Goal: Find specific page/section: Find specific page/section

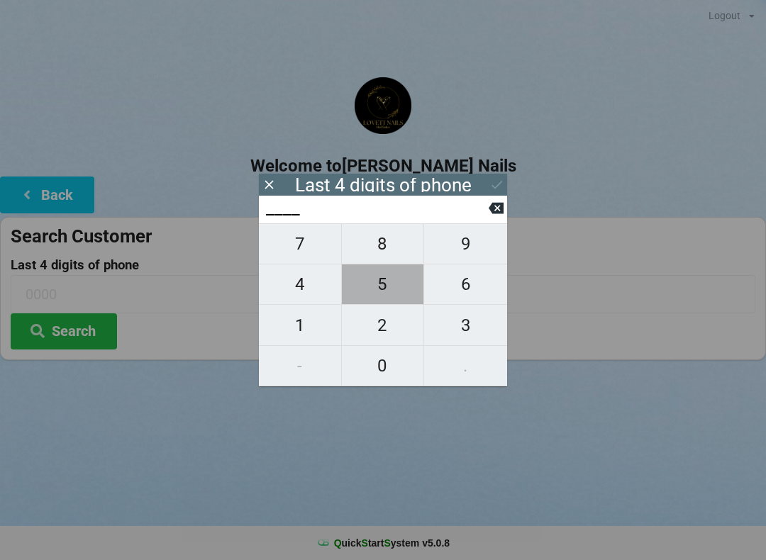
click at [379, 289] on span "5" at bounding box center [383, 284] width 82 height 30
type input "5___"
click at [386, 322] on span "2" at bounding box center [383, 325] width 82 height 30
type input "52__"
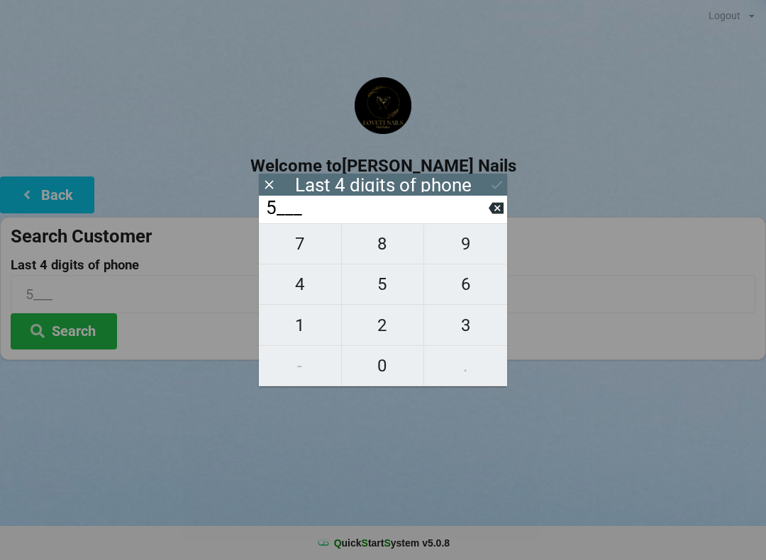
type input "52__"
click at [379, 376] on span "0" at bounding box center [383, 366] width 82 height 30
type input "520_"
click at [474, 246] on span "9" at bounding box center [465, 244] width 83 height 30
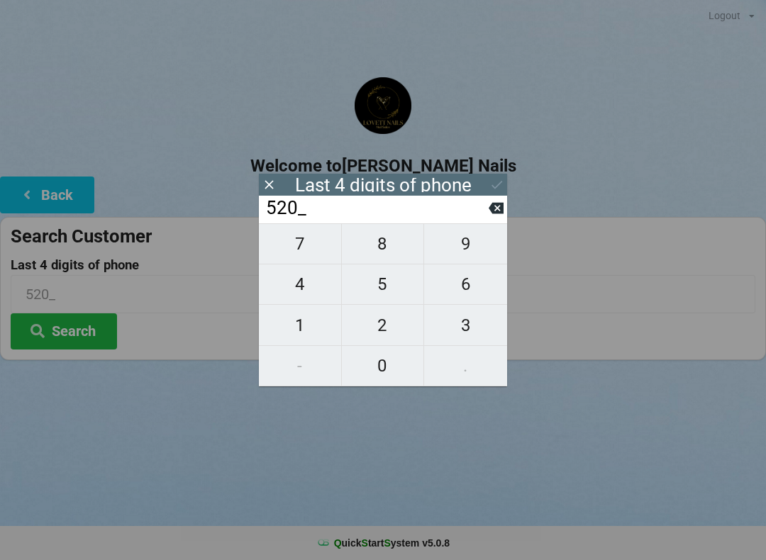
type input "5209"
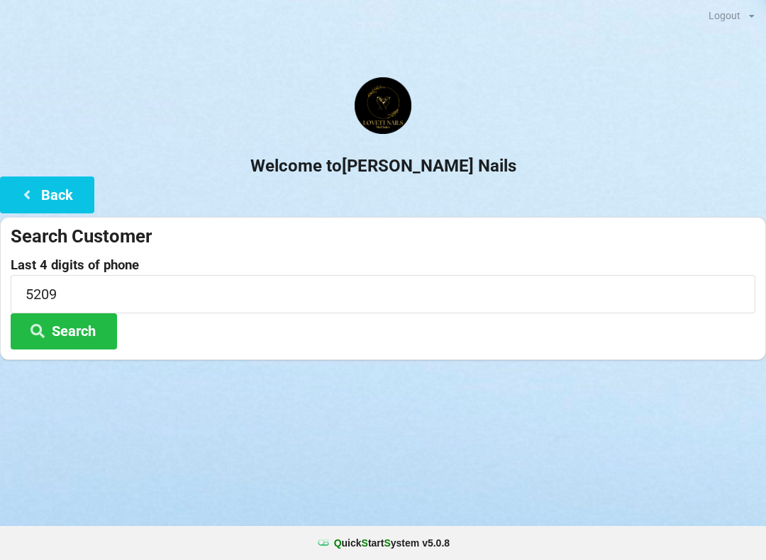
click at [87, 330] on button "Search" at bounding box center [64, 331] width 106 height 36
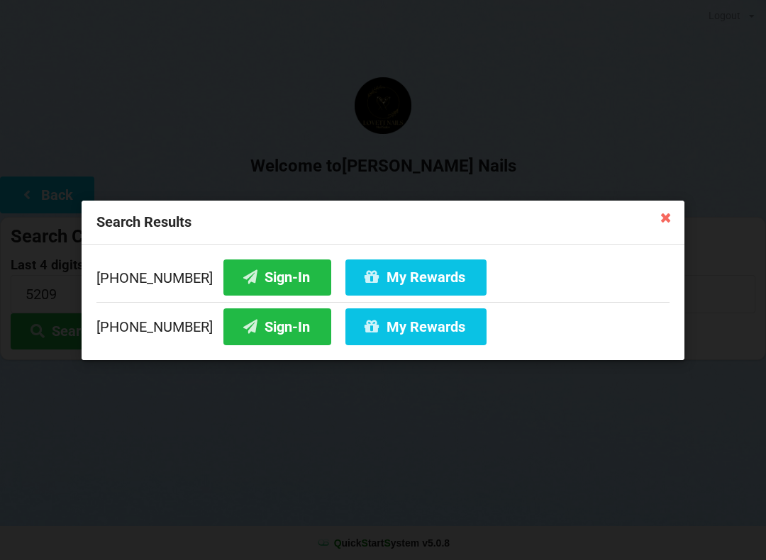
click at [264, 284] on button "Sign-In" at bounding box center [277, 277] width 108 height 36
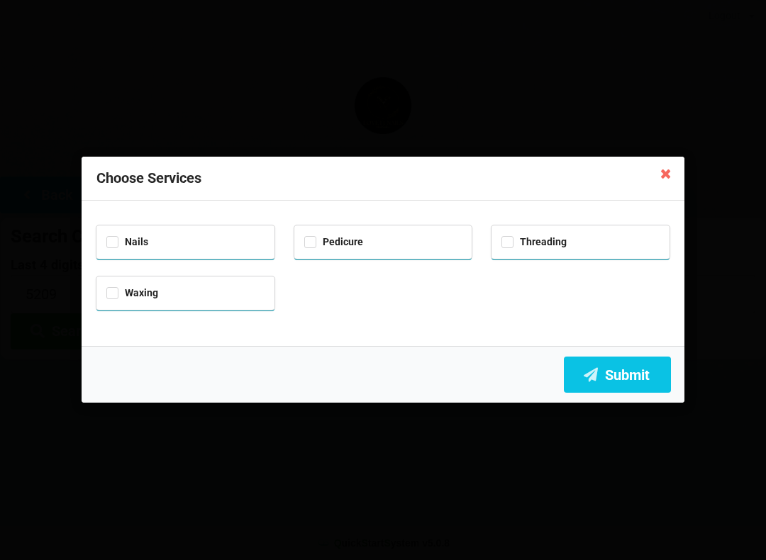
click at [108, 247] on div "Nails" at bounding box center [185, 241] width 158 height 16
checkbox input "true"
click at [646, 374] on button "Submit" at bounding box center [617, 375] width 107 height 36
